Goal: Communication & Community: Answer question/provide support

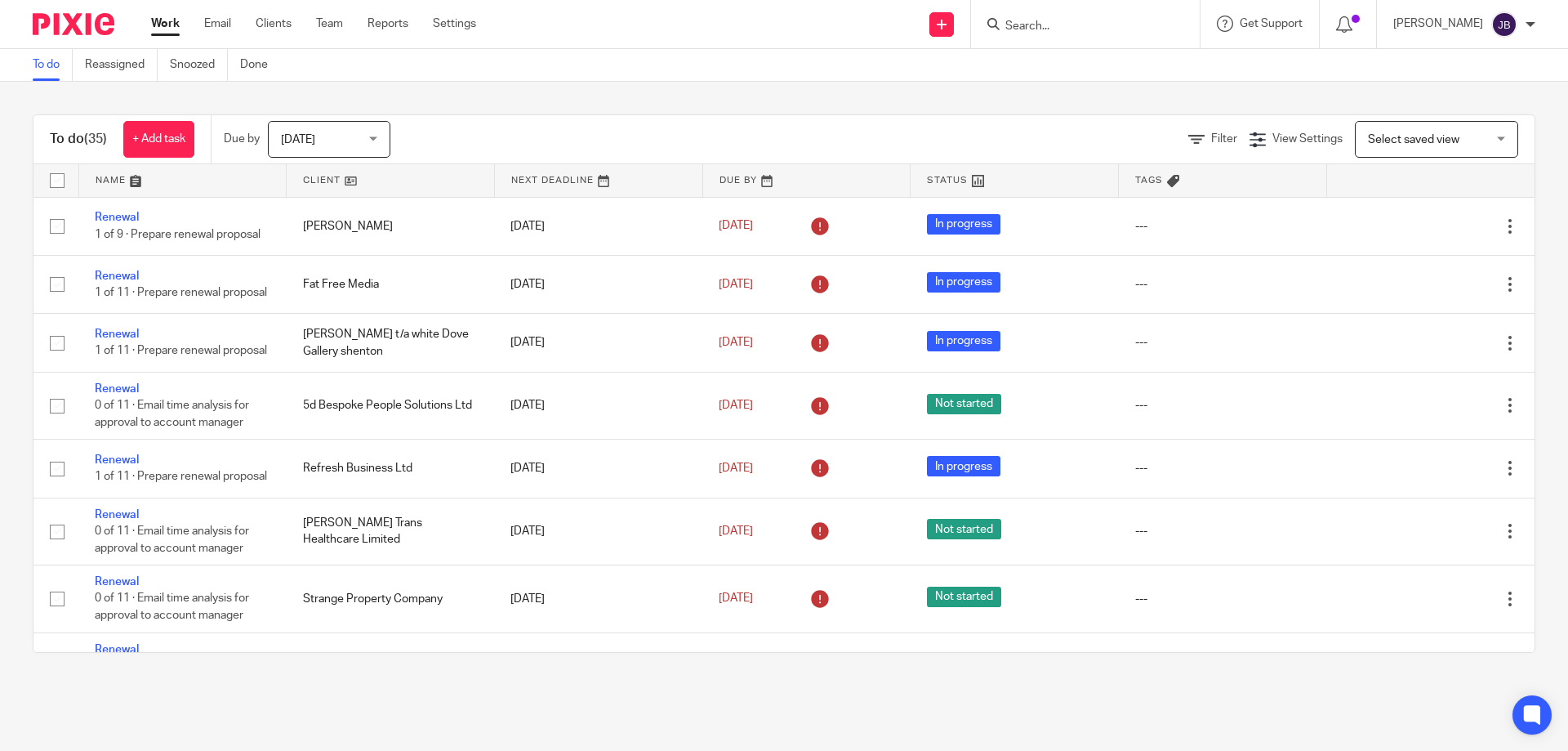
click at [1083, 24] on input "Search" at bounding box center [1077, 26] width 147 height 14
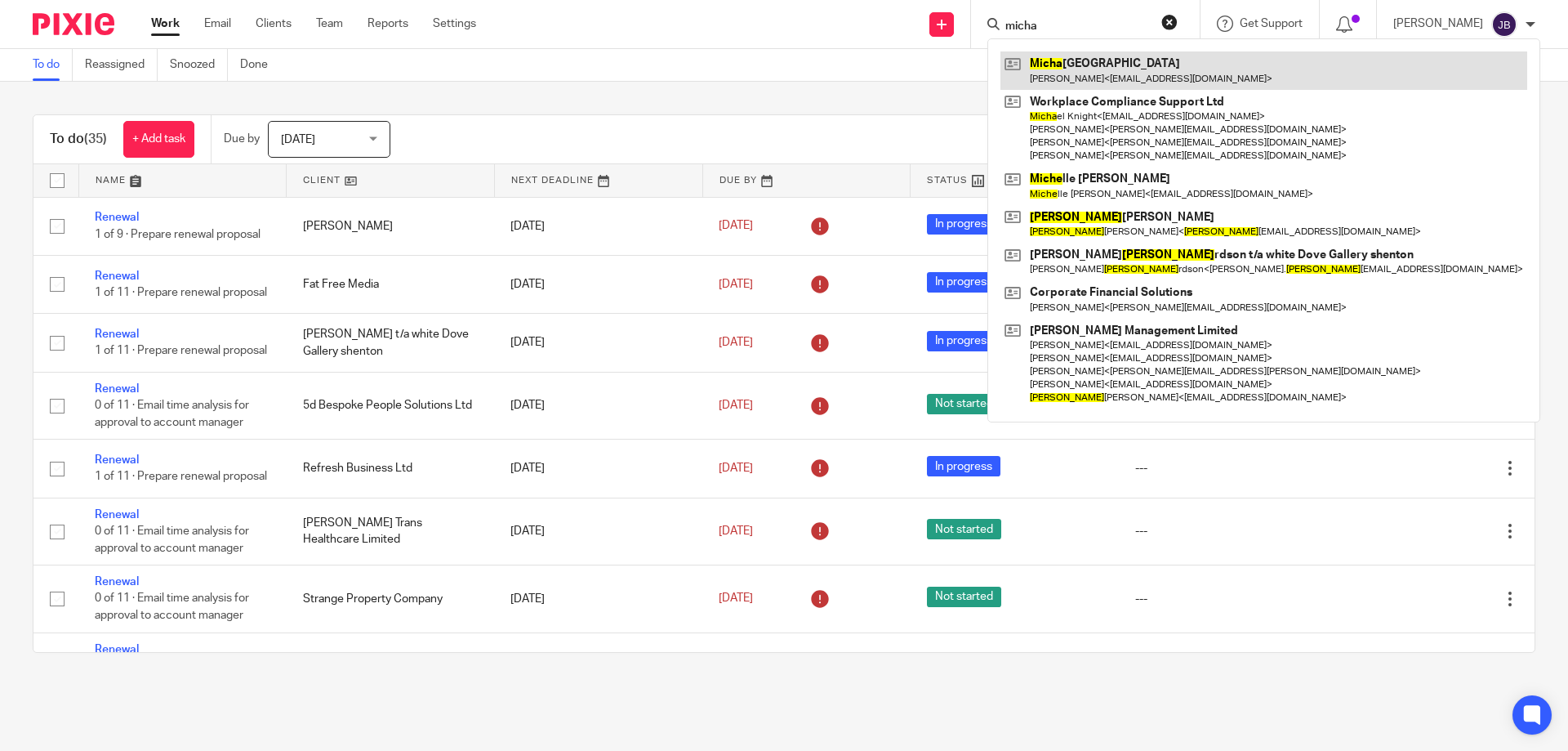
type input "micha"
click at [1117, 75] on link at bounding box center [1263, 70] width 527 height 38
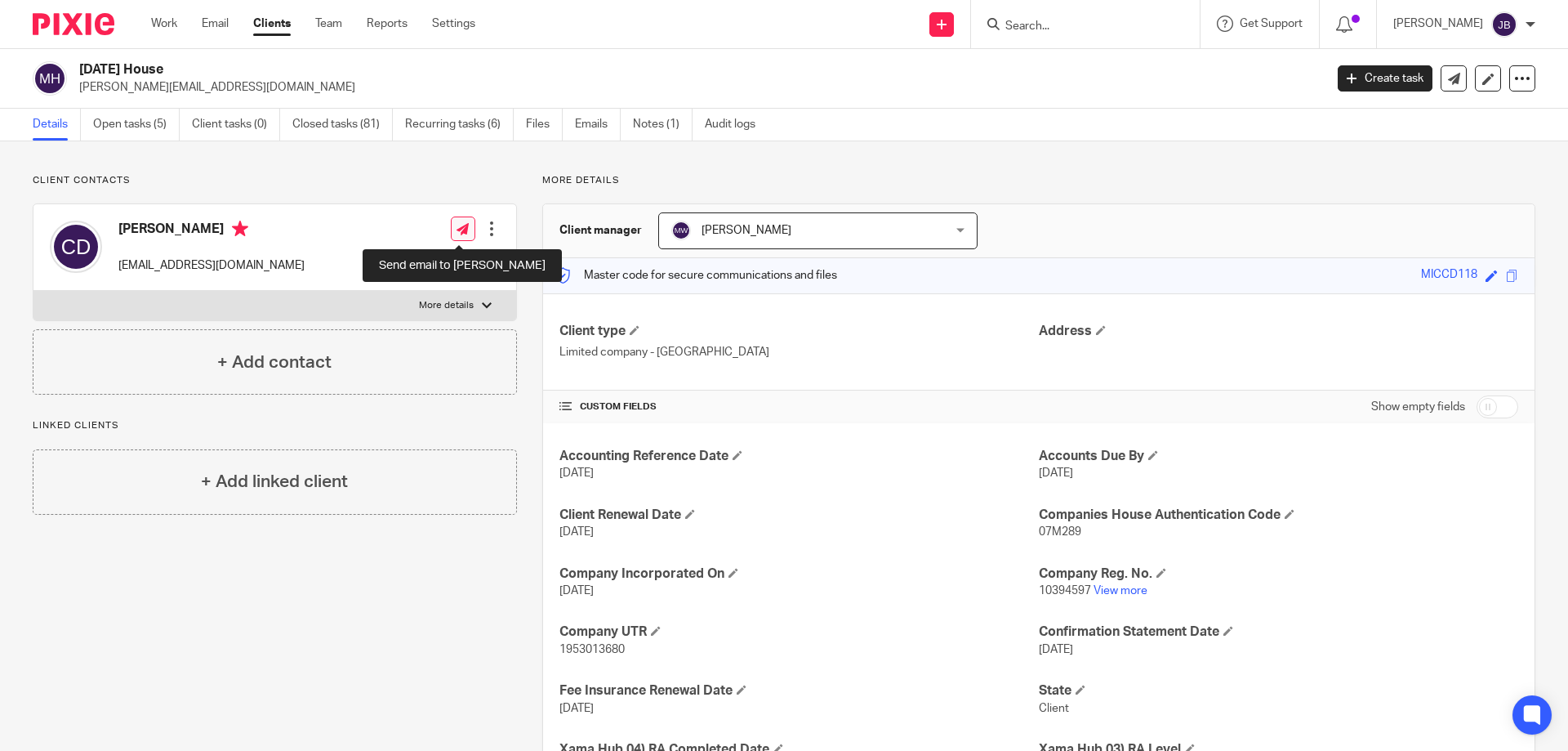
click at [459, 229] on icon at bounding box center [462, 229] width 13 height 13
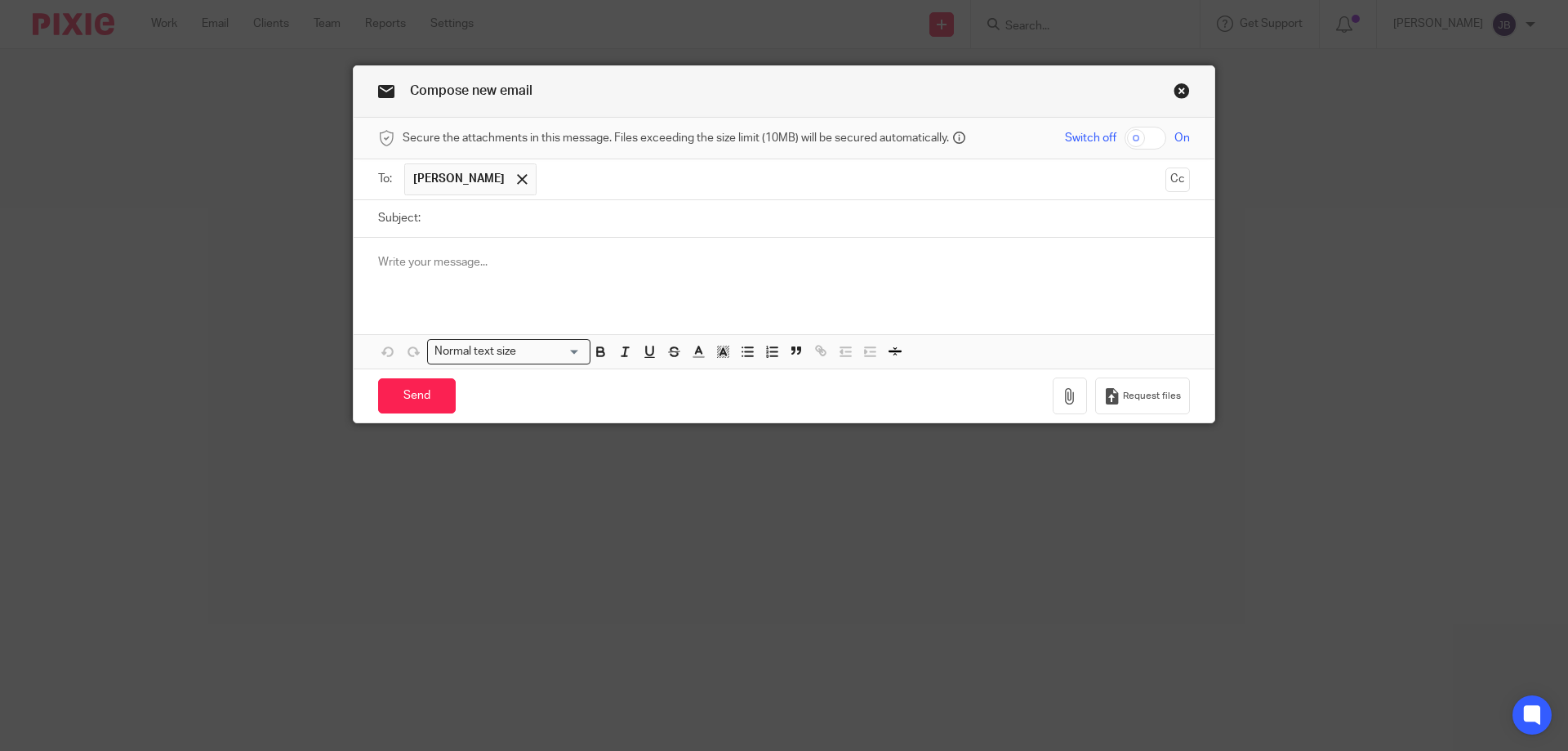
click at [517, 231] on input "Subject:" at bounding box center [810, 218] width 761 height 37
type input "Confirmation of submission of VAT return"
click at [507, 257] on p at bounding box center [784, 262] width 812 height 16
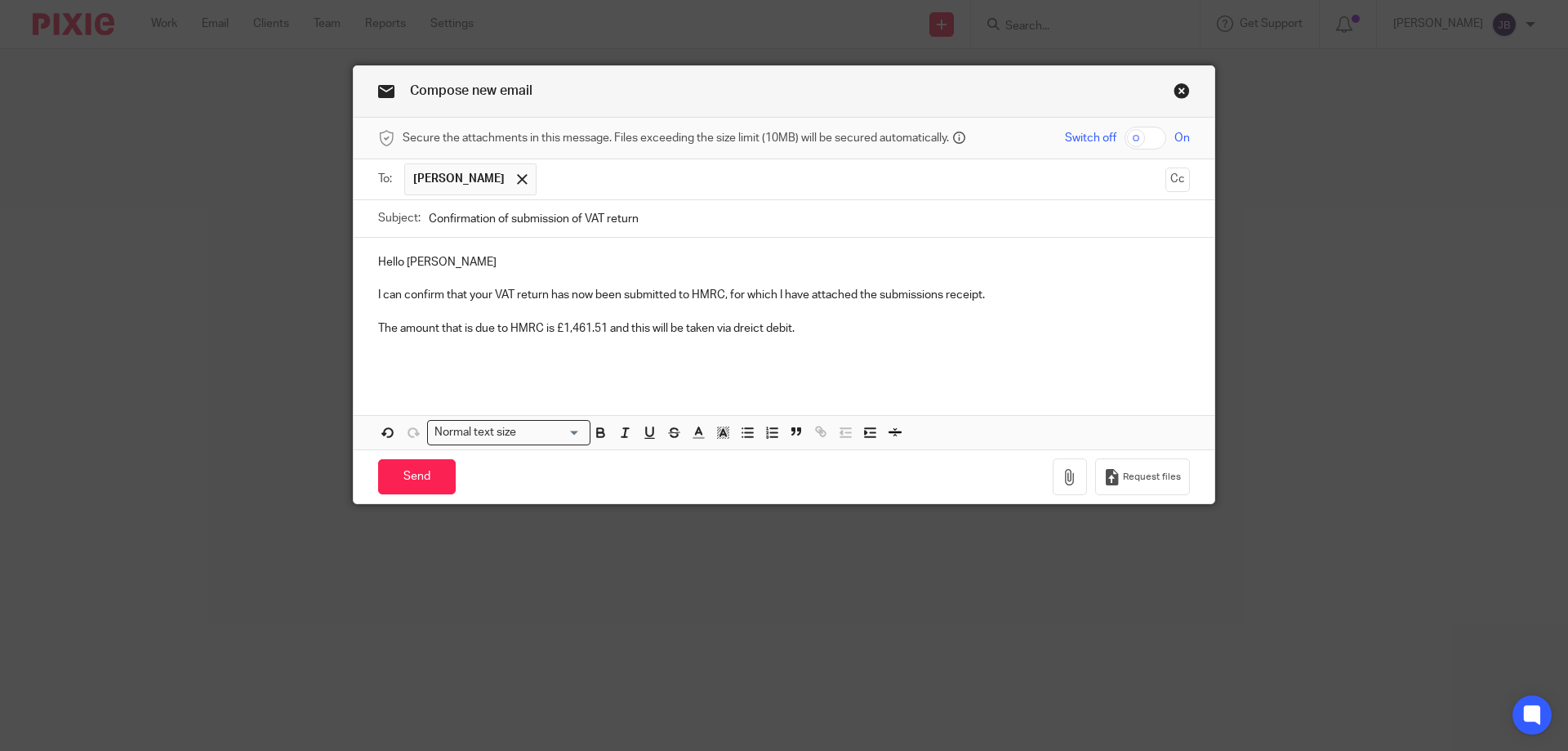
click at [747, 325] on p "The amount that is due to HMRC is £1,461.51 and this will be taken via dreict d…" at bounding box center [784, 328] width 812 height 16
click at [763, 330] on p "The amount that is due to HMRC is £1,461.51 and this will be taken via dreict d…" at bounding box center [784, 328] width 812 height 16
click at [607, 373] on div "Hello Caroline I can confirm that your VAT return has now been submitted to HMR…" at bounding box center [784, 310] width 861 height 145
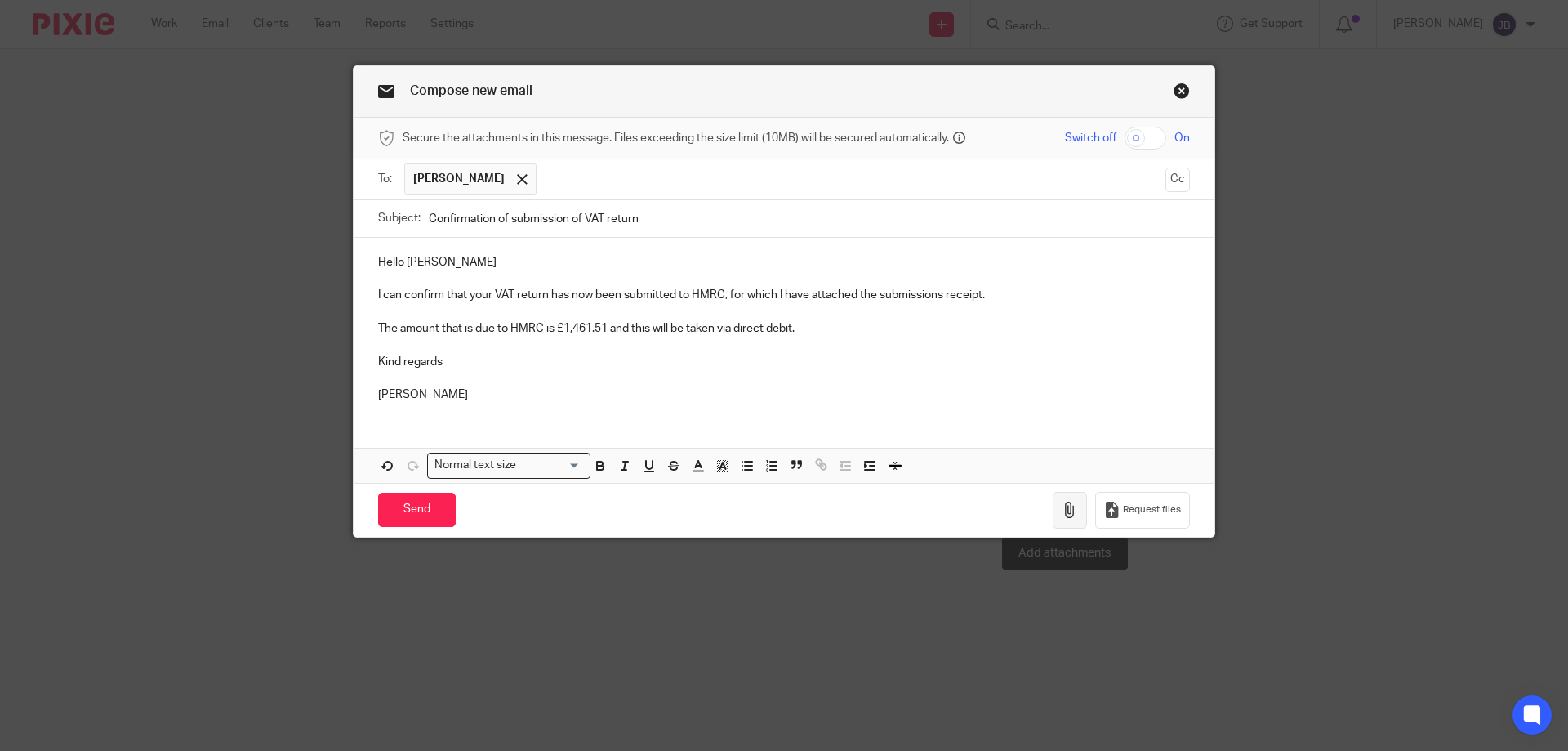
click at [1072, 508] on icon "button" at bounding box center [1069, 509] width 16 height 16
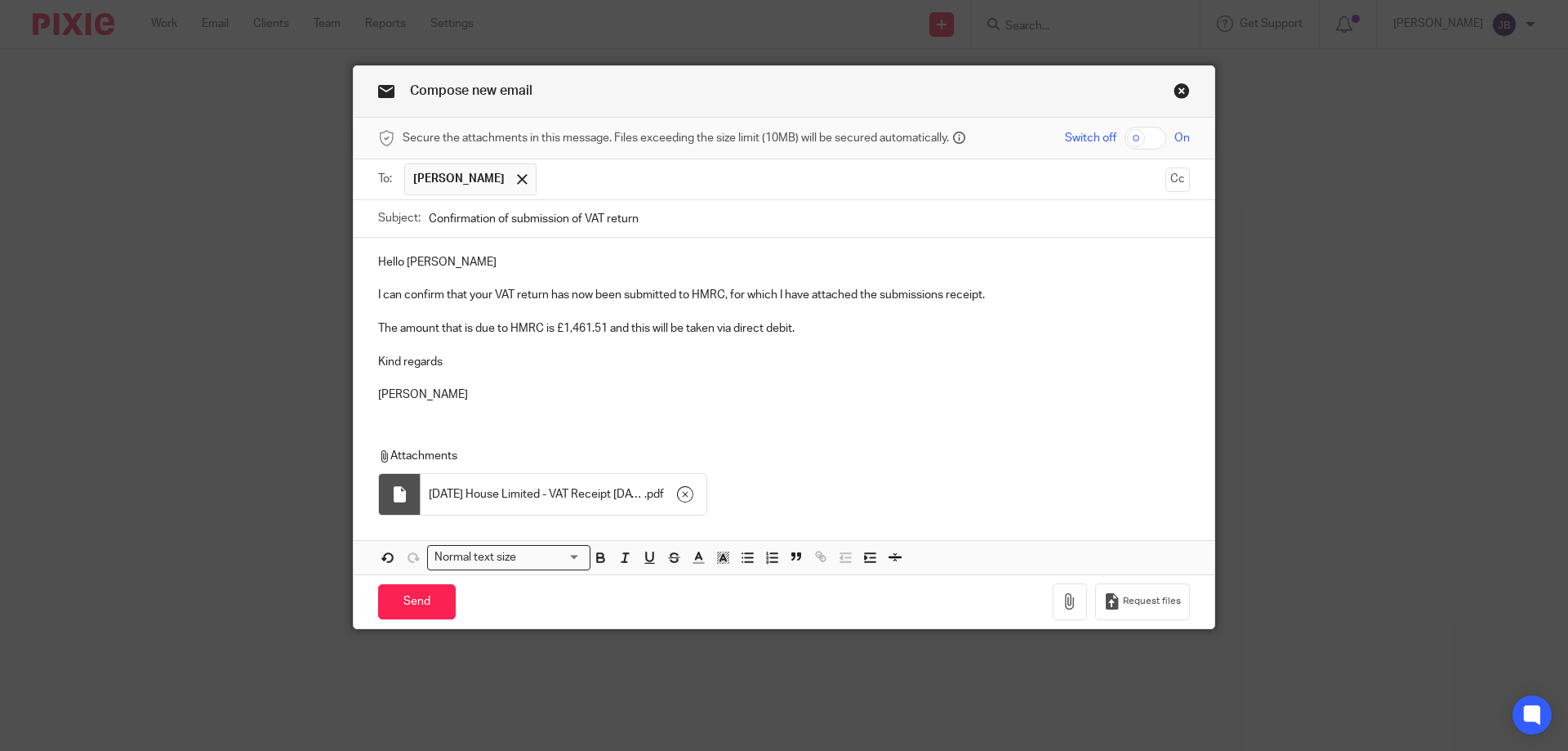
click at [1153, 134] on input "checkbox" at bounding box center [1145, 138] width 42 height 23
checkbox input "true"
click at [421, 598] on input "Send" at bounding box center [416, 601] width 77 height 35
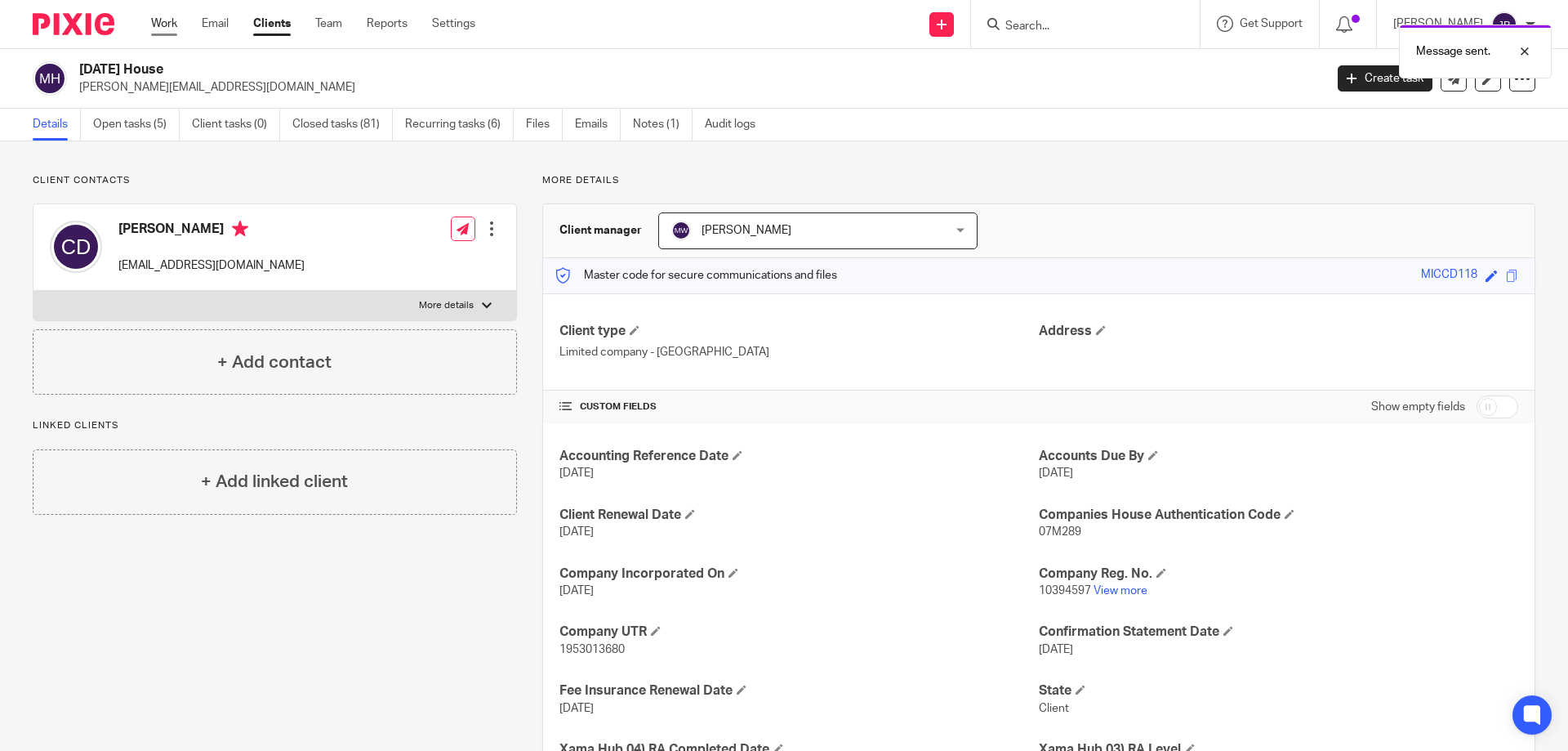
click at [164, 24] on link "Work" at bounding box center [163, 23] width 26 height 16
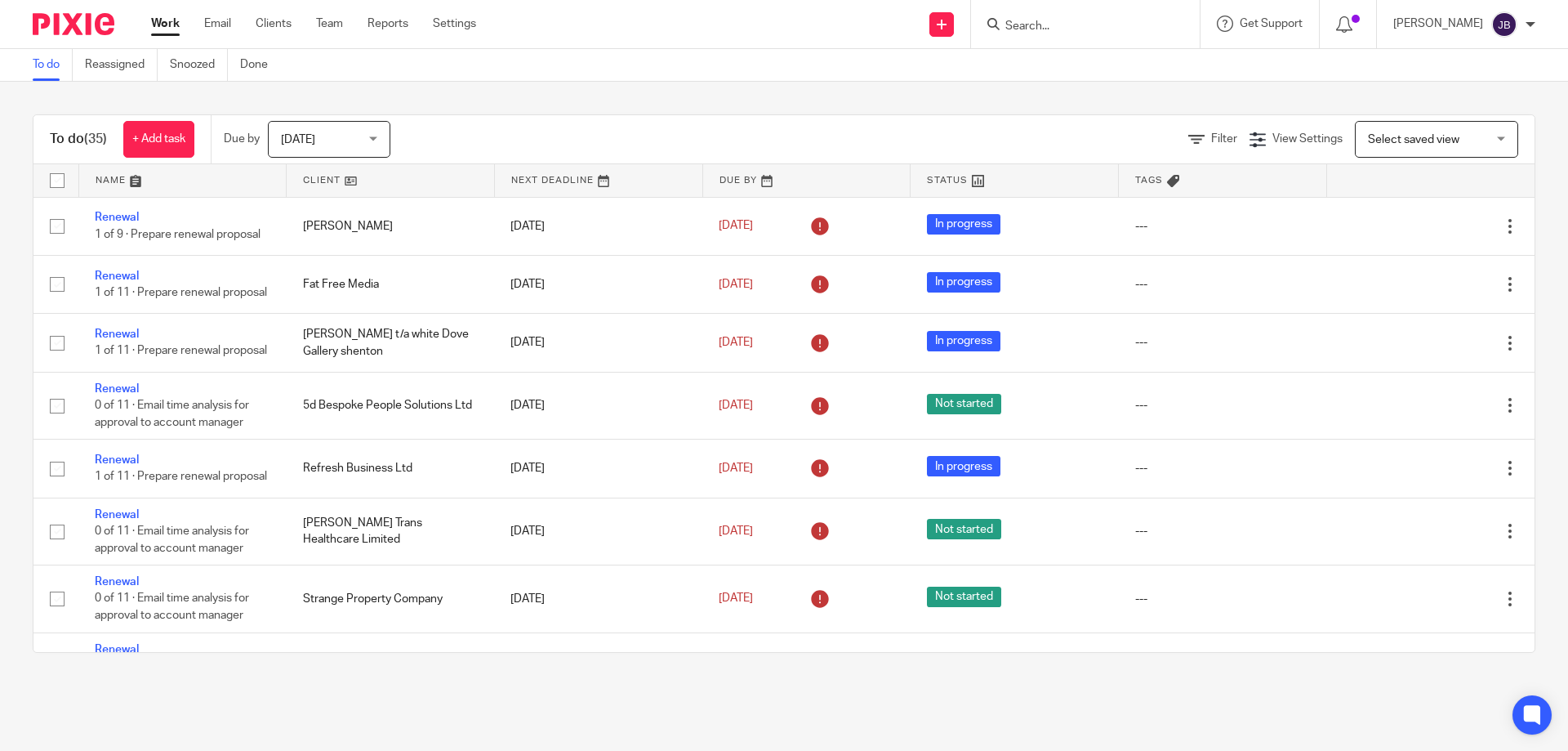
click at [1123, 20] on input "Search" at bounding box center [1077, 26] width 147 height 14
type input "n"
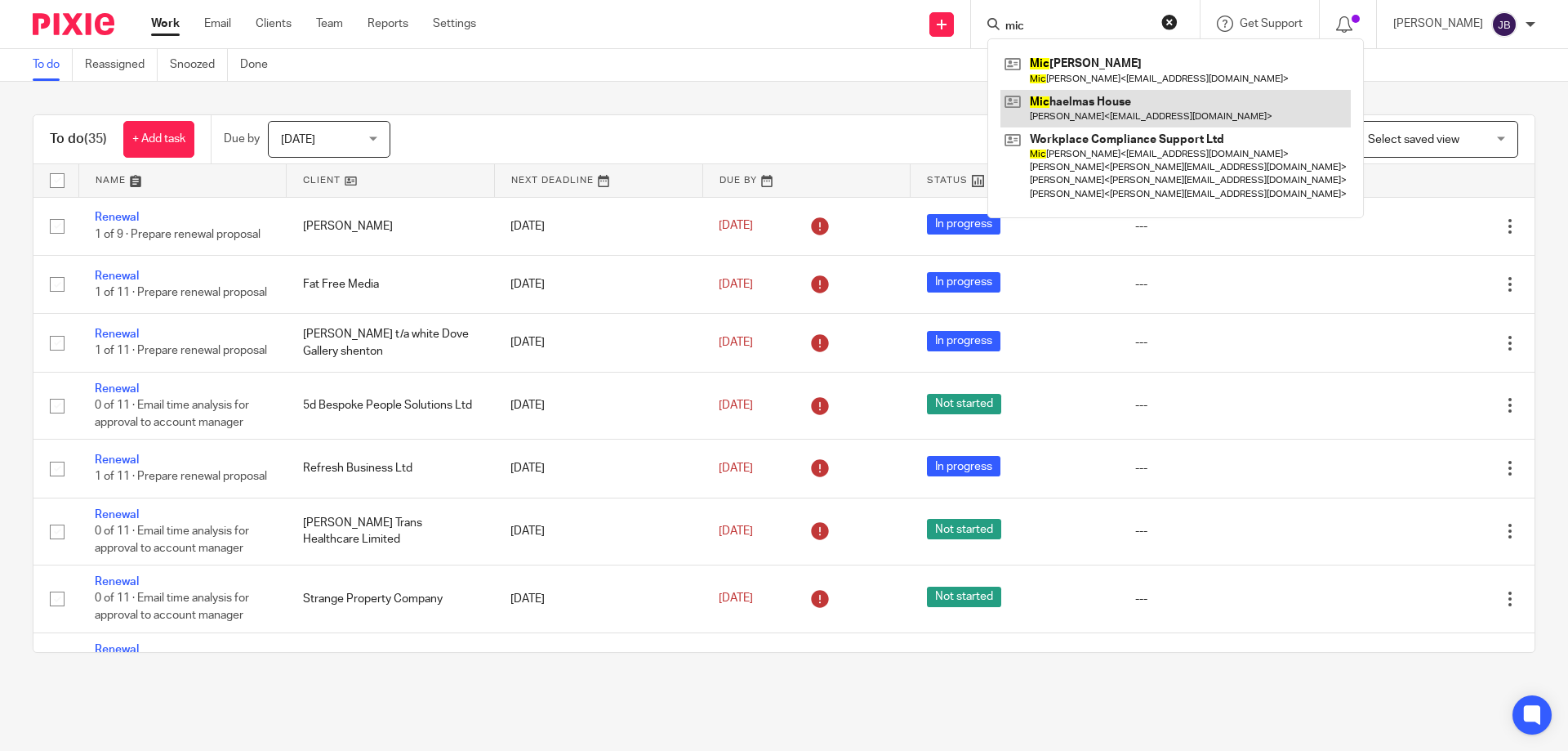
type input "mic"
click at [1187, 110] on link at bounding box center [1175, 108] width 351 height 38
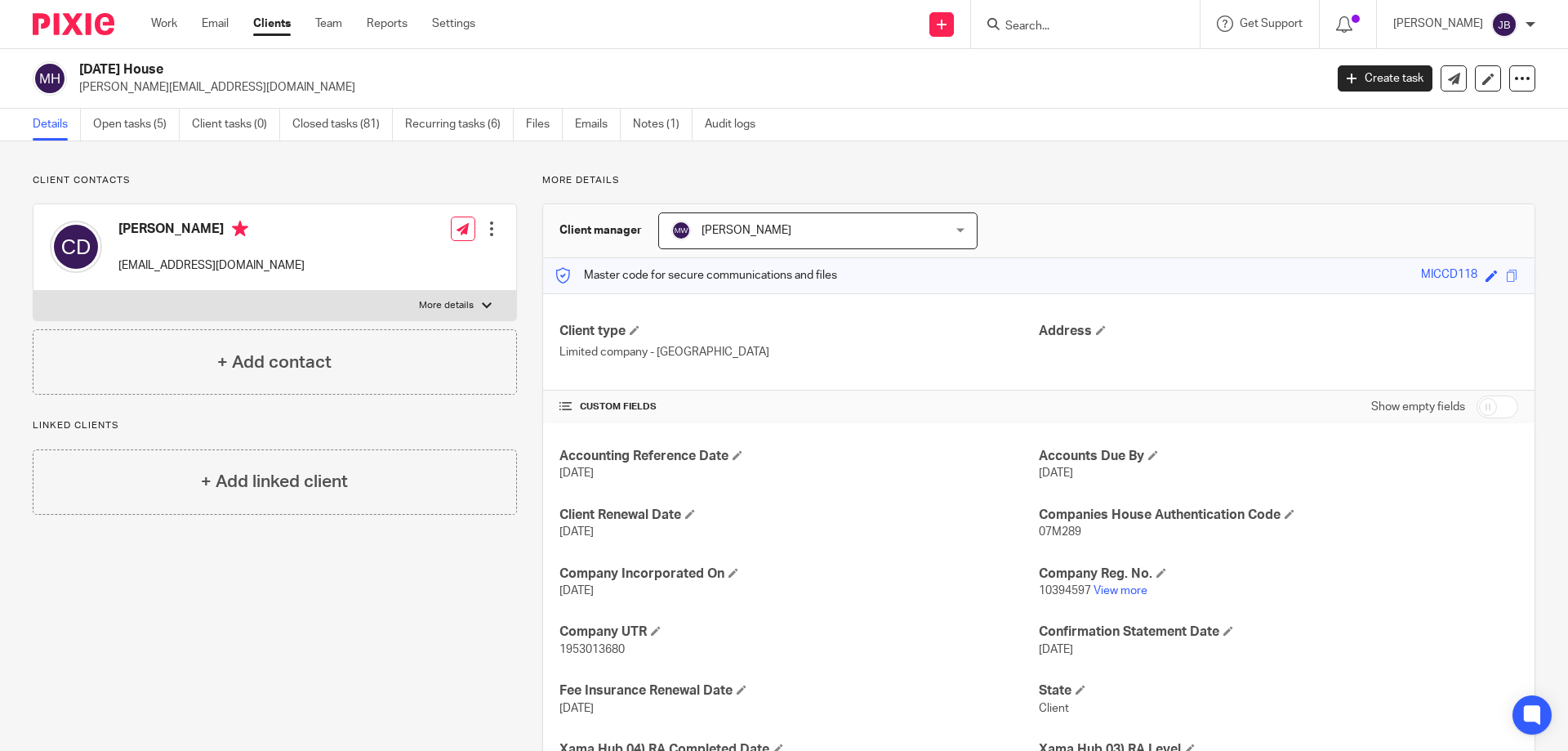
click at [398, 65] on h2 "Michaelmas House" at bounding box center [573, 70] width 987 height 17
click at [1131, 4] on div at bounding box center [1085, 24] width 229 height 48
click at [1117, 15] on form at bounding box center [1091, 23] width 174 height 20
click at [1054, 22] on input "Search" at bounding box center [1077, 26] width 147 height 14
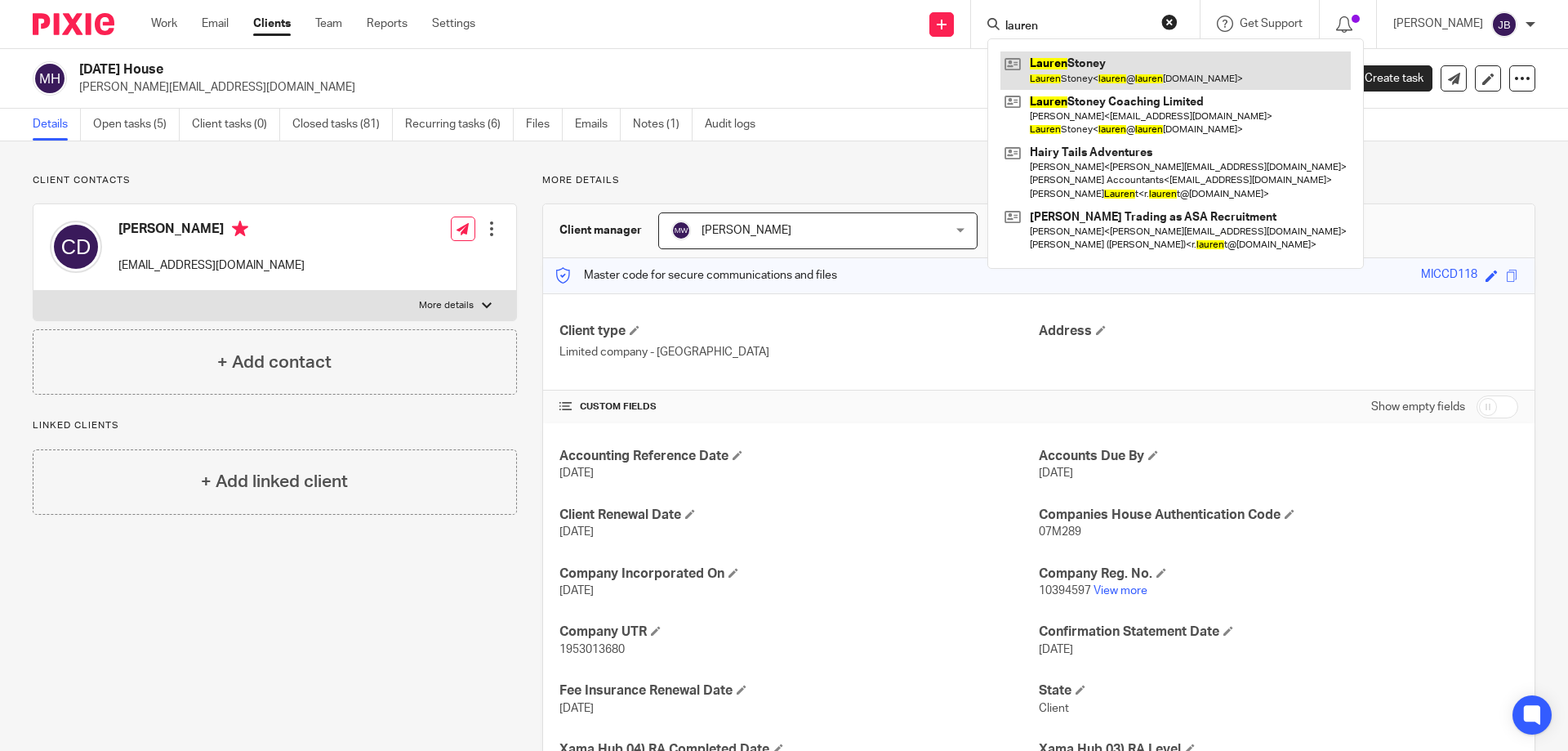
type input "lauren"
click at [1120, 66] on link at bounding box center [1175, 70] width 351 height 38
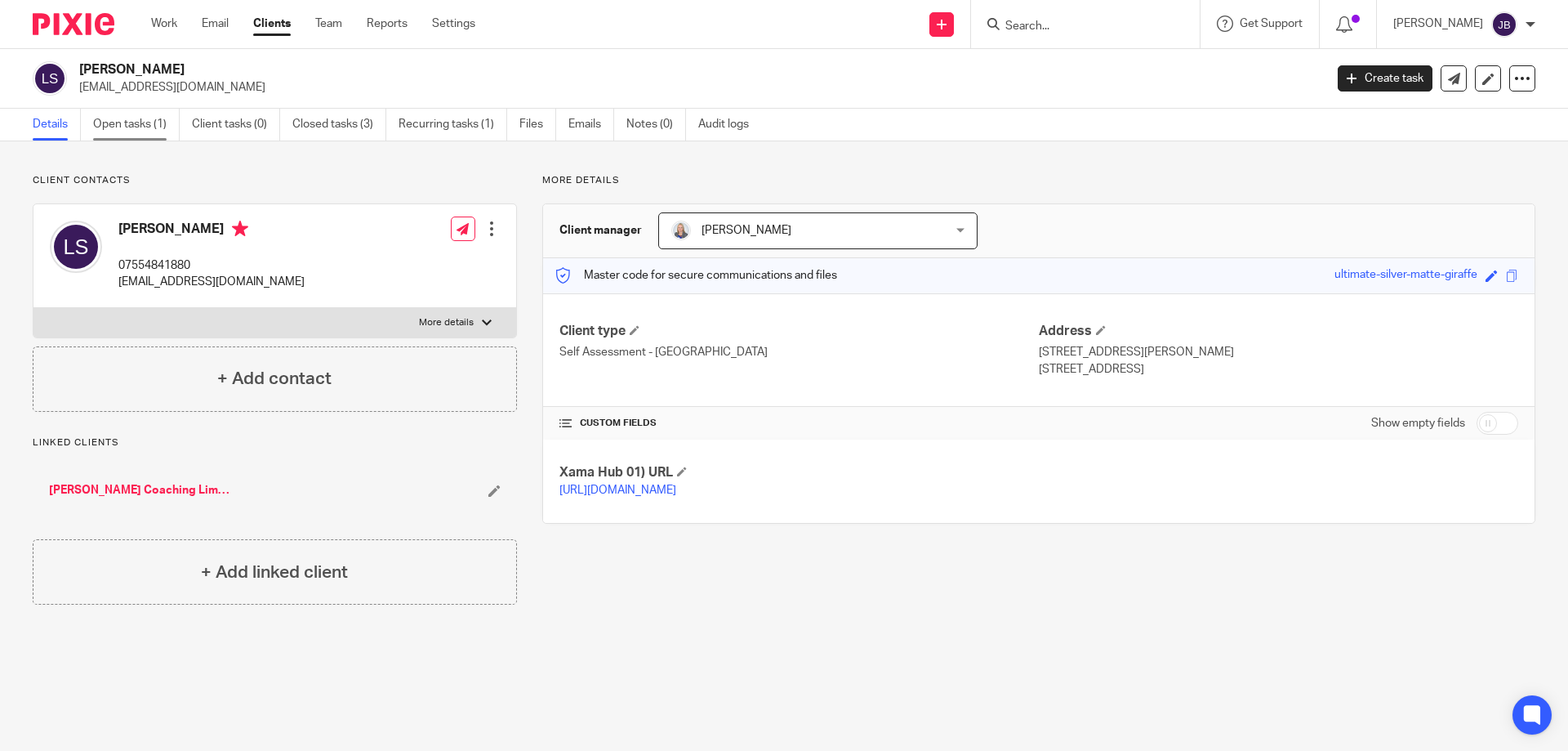
click at [158, 119] on link "Open tasks (1)" at bounding box center [136, 124] width 87 height 32
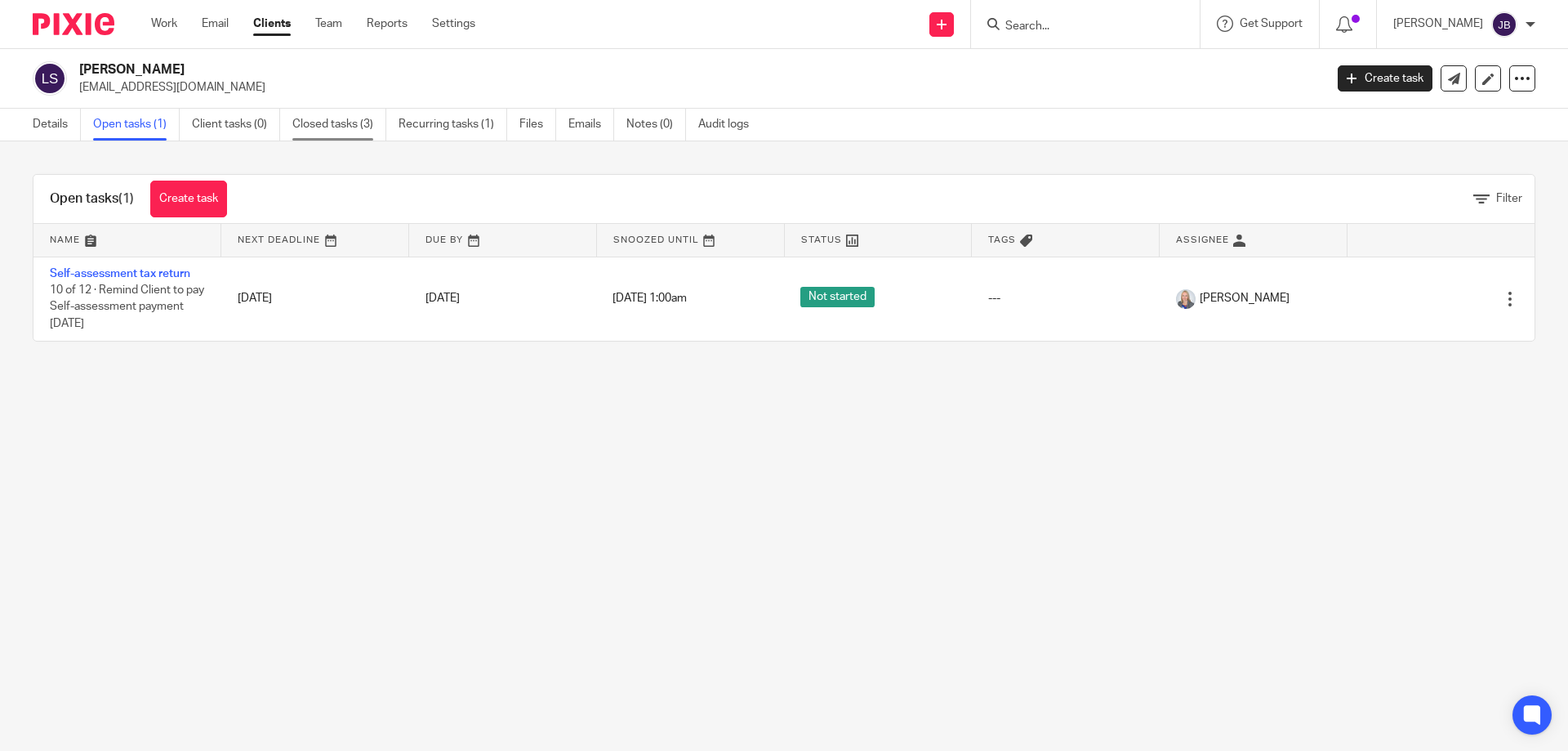
click at [313, 128] on link "Closed tasks (3)" at bounding box center [339, 124] width 94 height 32
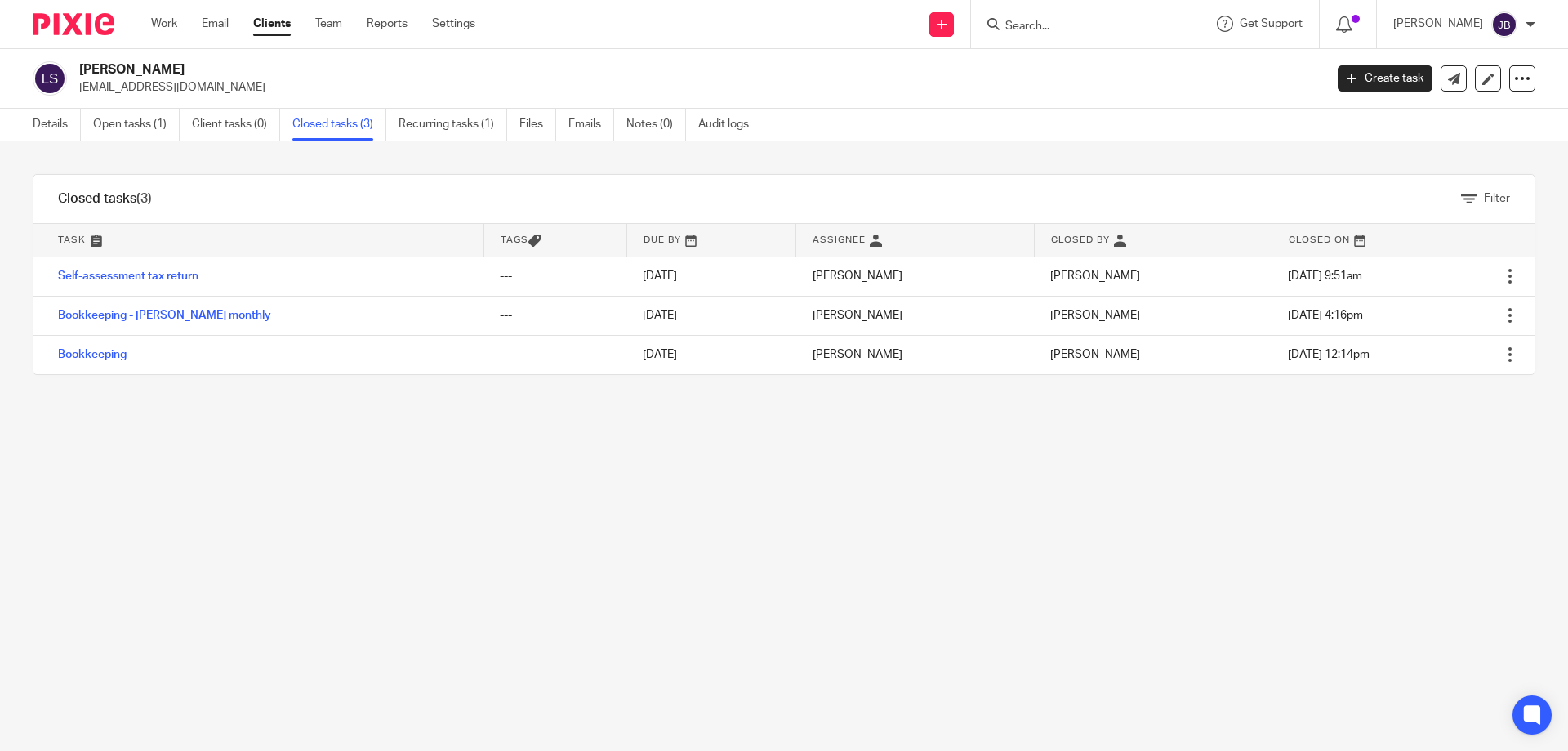
click at [1127, 13] on div at bounding box center [1085, 24] width 229 height 48
click at [1066, 22] on input "Search" at bounding box center [1077, 26] width 147 height 14
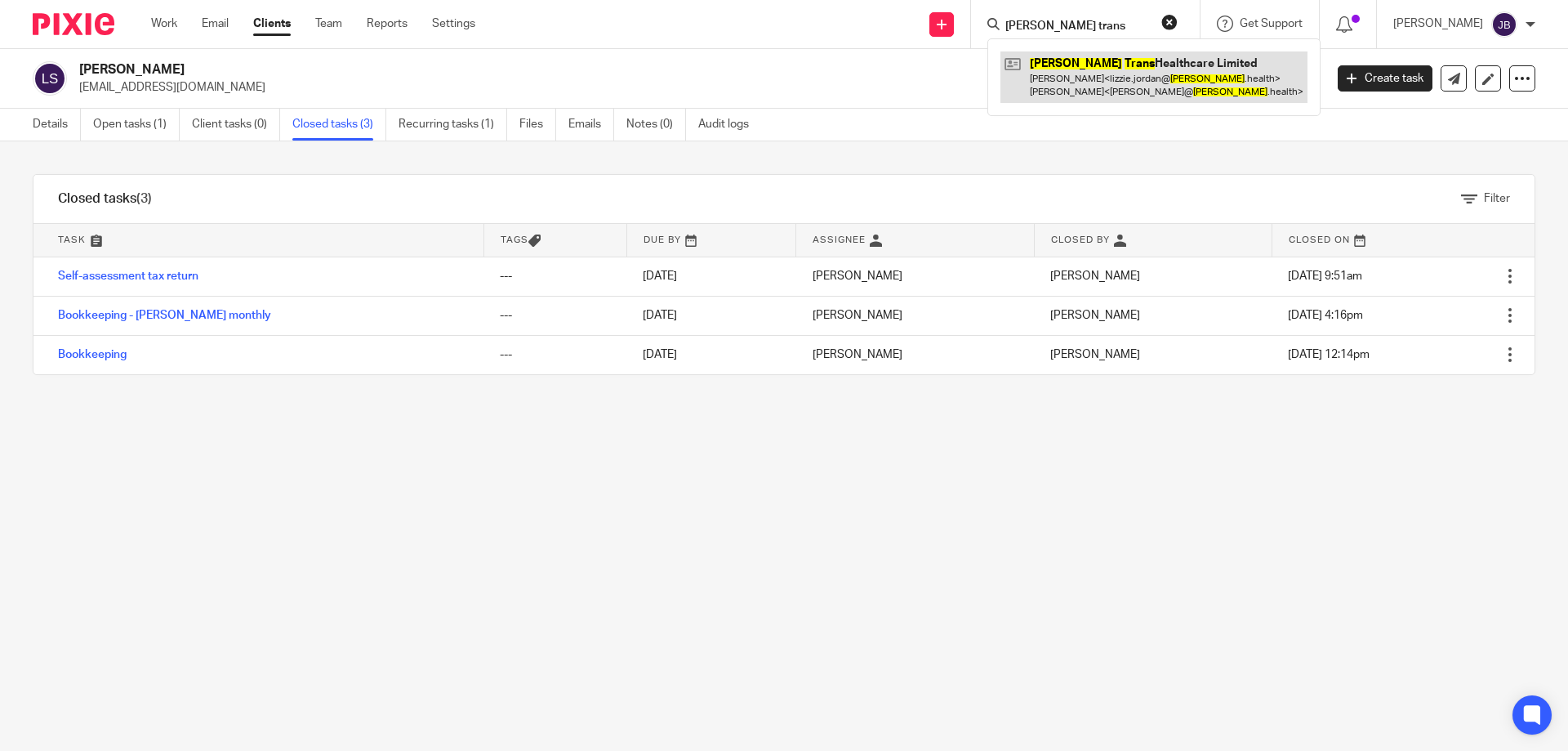
type input "anne trans"
click at [1048, 87] on link at bounding box center [1154, 76] width 307 height 50
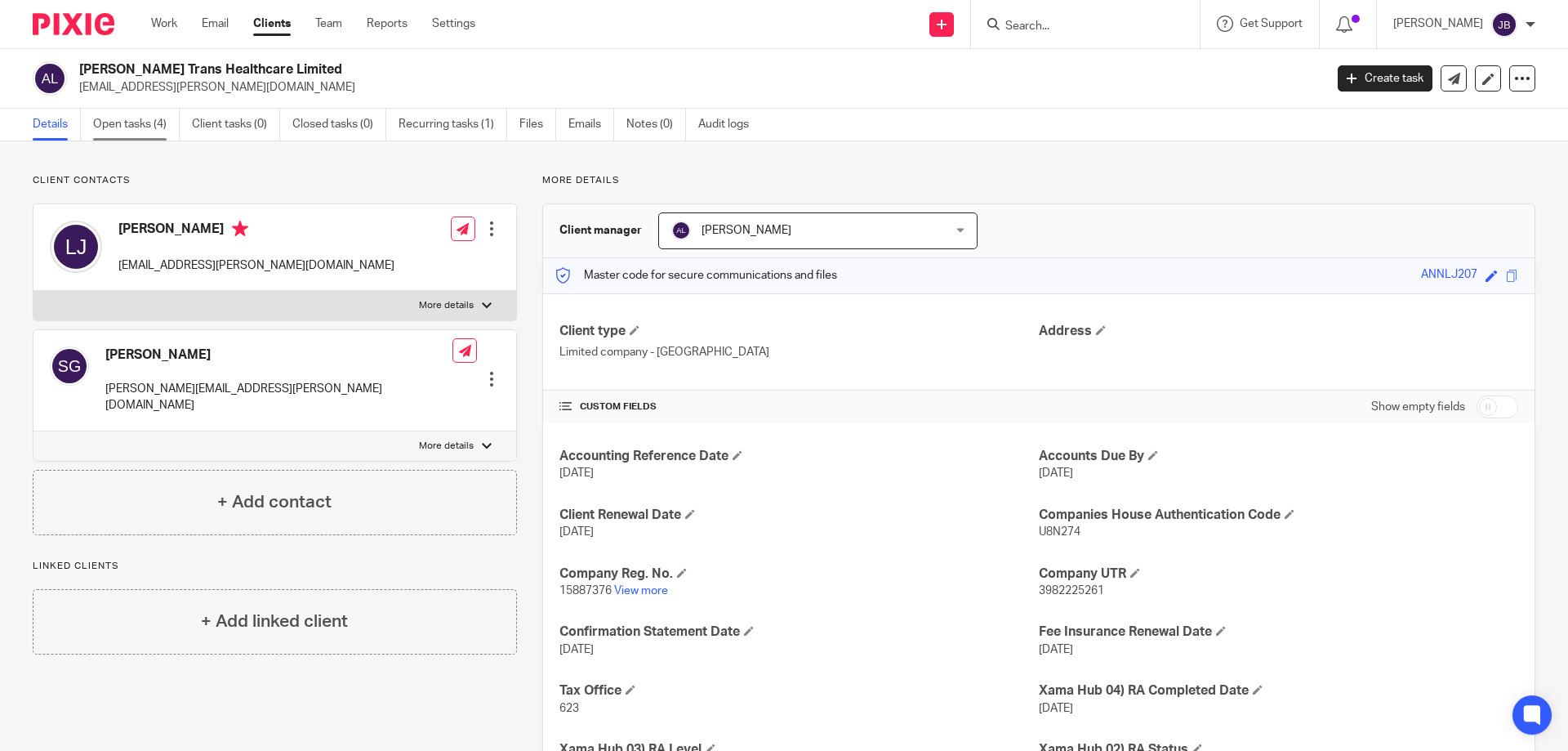
click at [118, 130] on link "Open tasks (4)" at bounding box center [136, 124] width 87 height 32
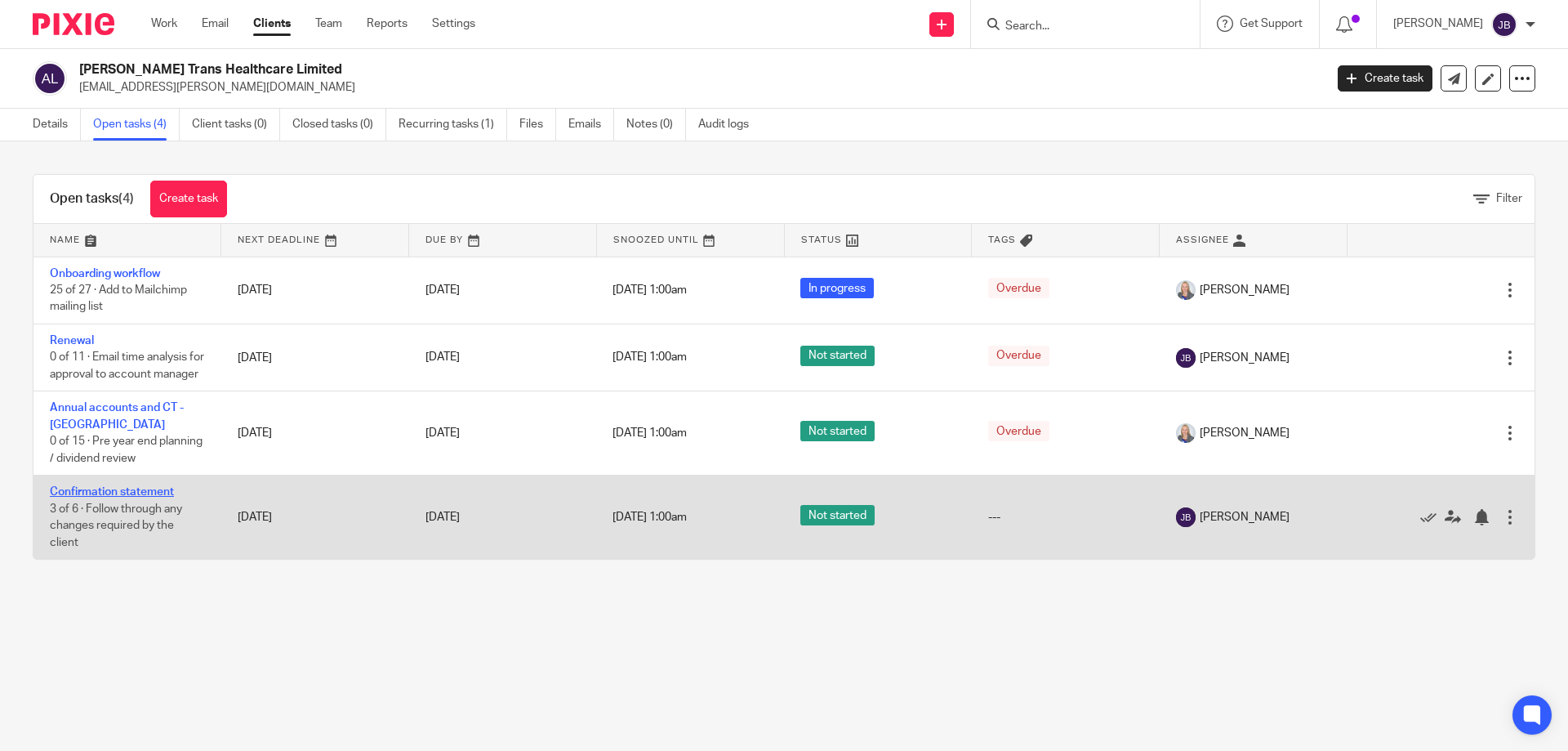
click at [102, 492] on link "Confirmation statement" at bounding box center [112, 492] width 124 height 12
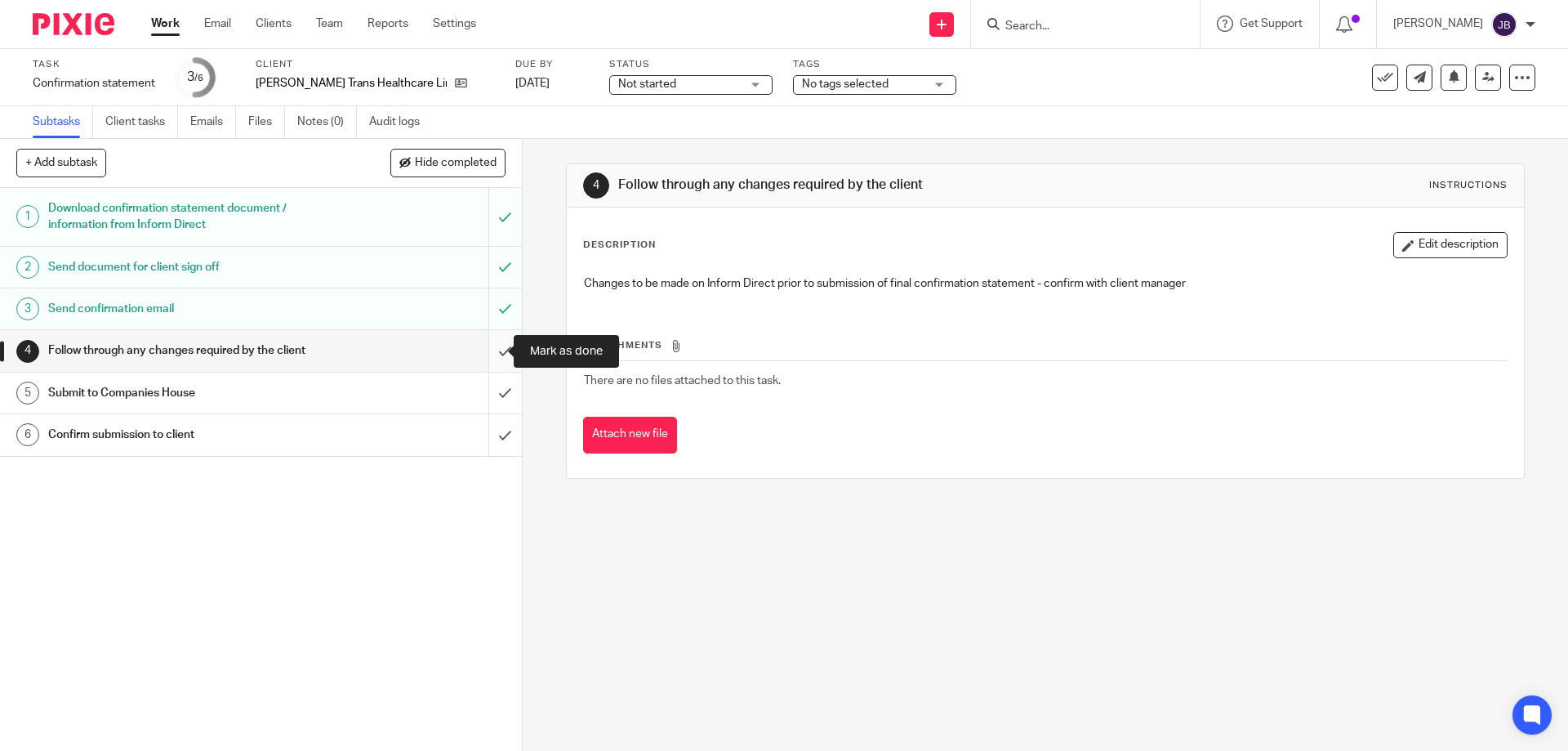
click at [489, 351] on input "submit" at bounding box center [261, 350] width 522 height 41
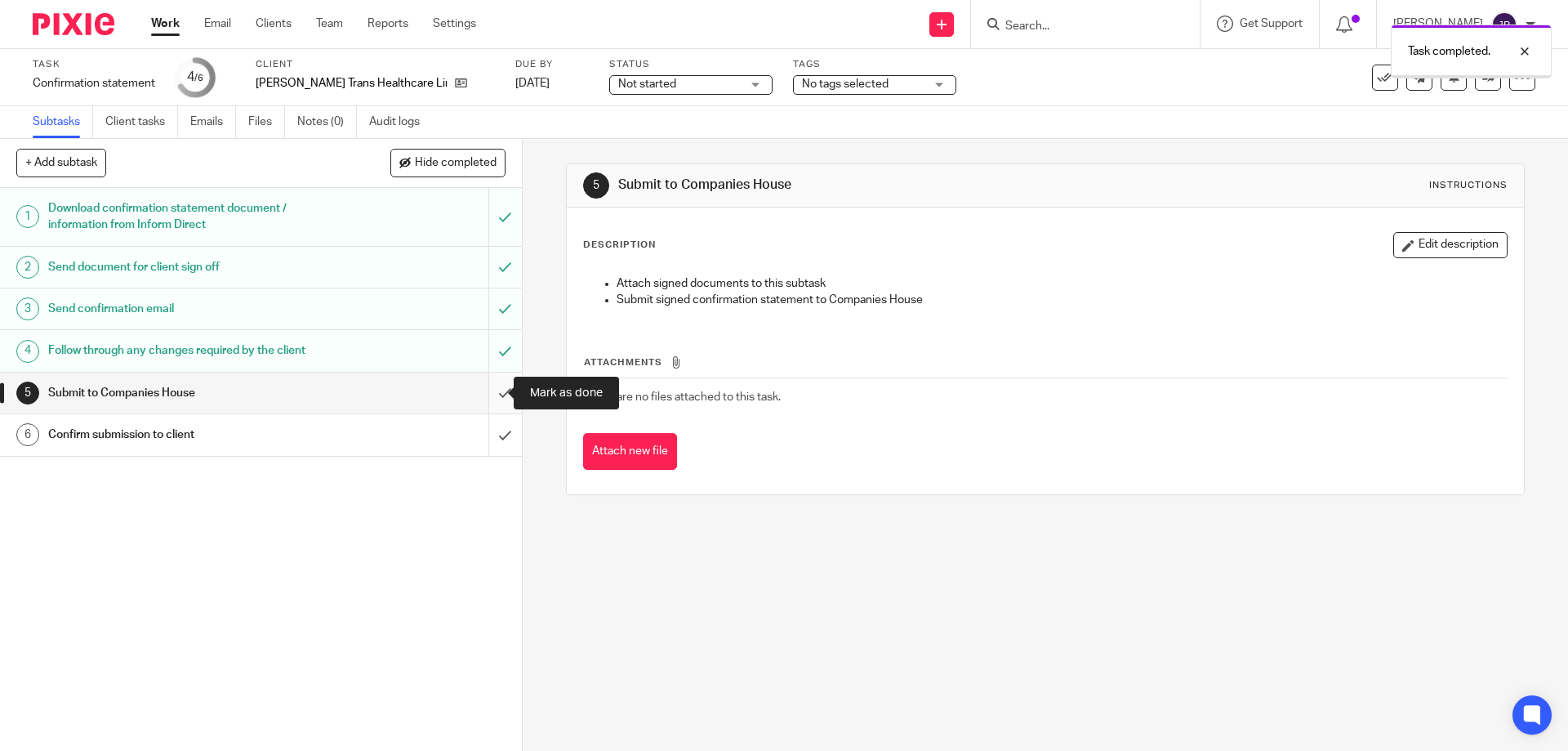
click at [491, 393] on input "submit" at bounding box center [261, 392] width 522 height 41
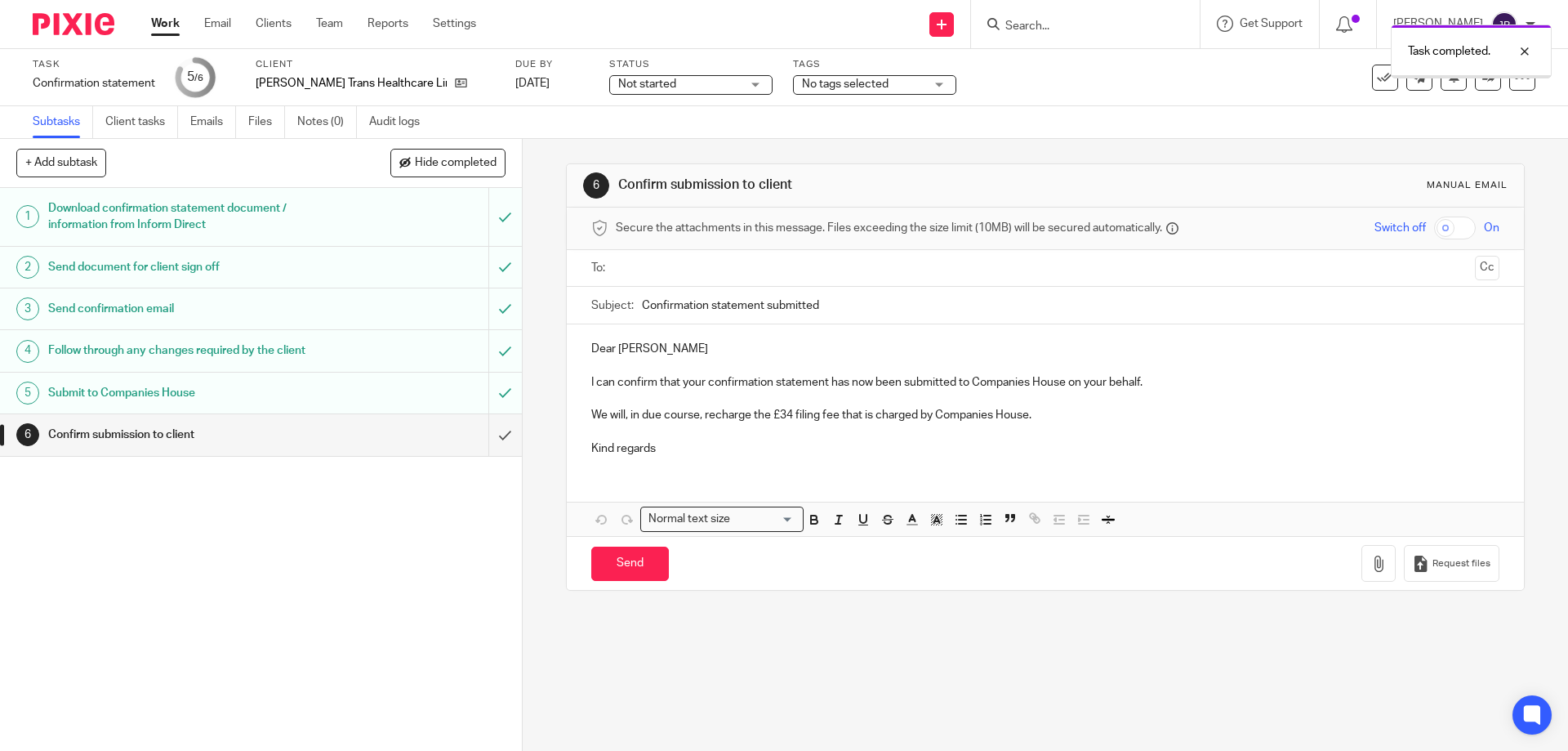
click at [383, 426] on div "Confirm submission to client" at bounding box center [260, 434] width 424 height 24
click at [681, 448] on p "Kind regards" at bounding box center [1044, 448] width 907 height 16
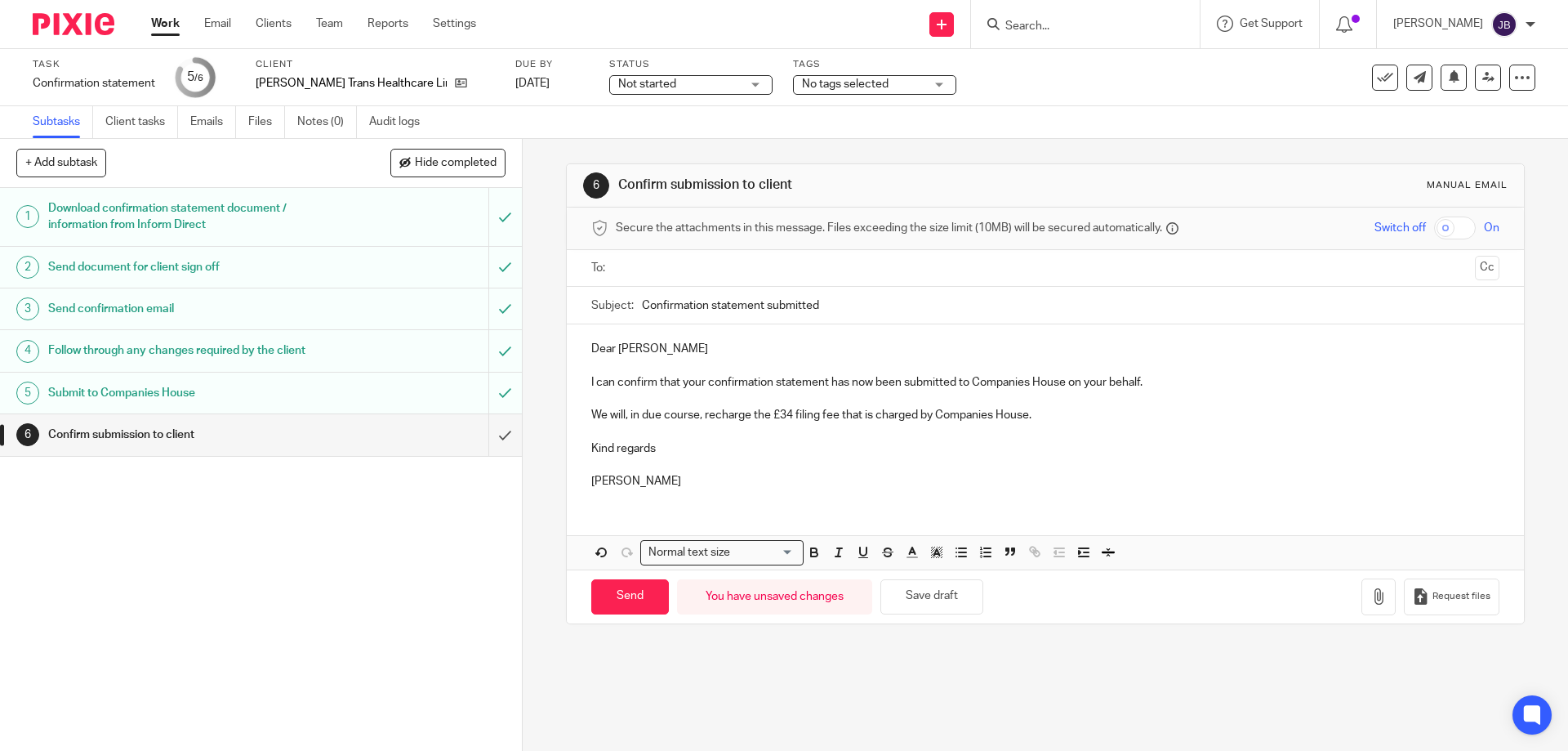
click at [656, 260] on input "text" at bounding box center [1044, 268] width 846 height 18
drag, startPoint x: 631, startPoint y: 599, endPoint x: 440, endPoint y: 637, distance: 194.7
click at [630, 599] on input "Send" at bounding box center [630, 600] width 77 height 35
type input "Sent"
